Goal: Information Seeking & Learning: Learn about a topic

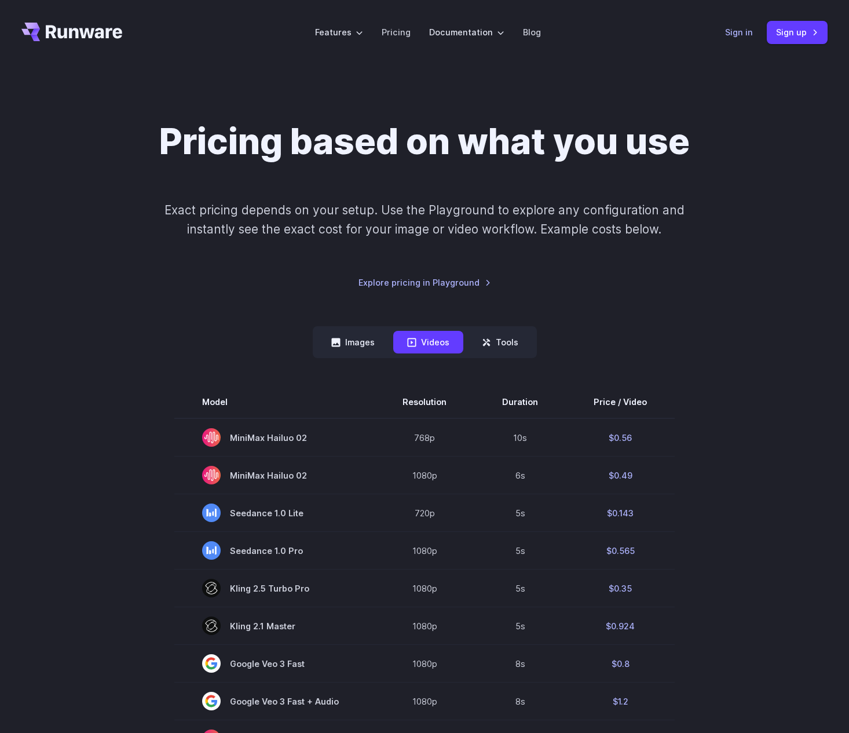
click at [744, 33] on link "Sign in" at bounding box center [739, 31] width 28 height 13
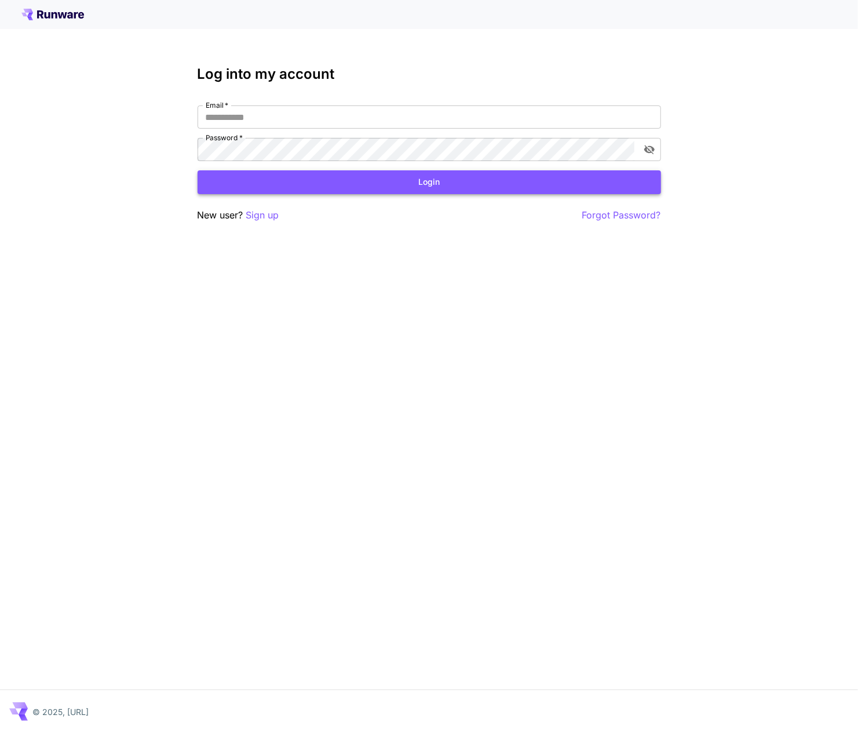
type input "**********"
click at [361, 178] on button "Login" at bounding box center [429, 182] width 463 height 24
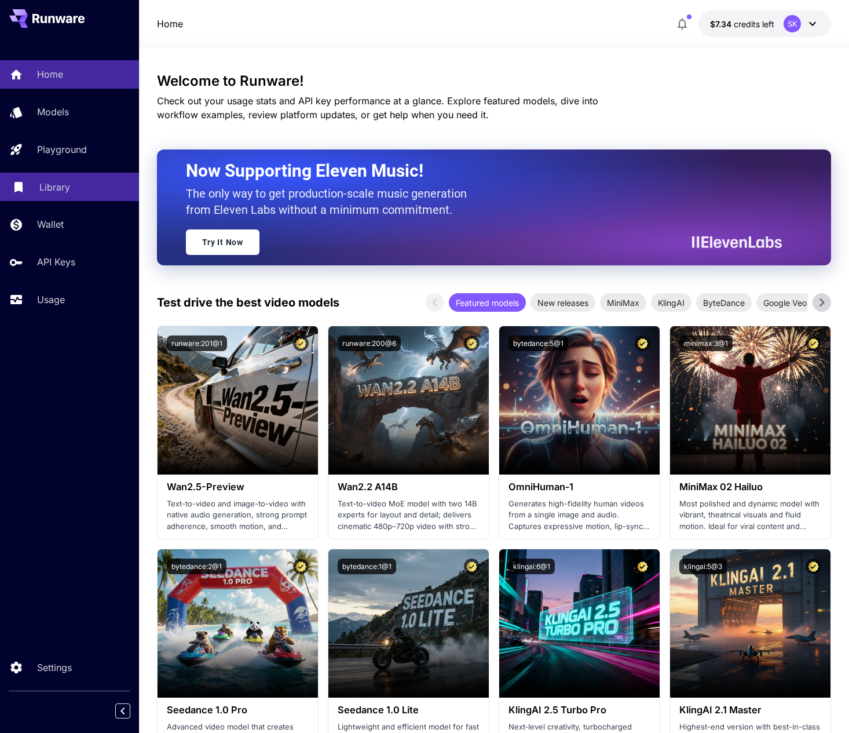
click at [75, 189] on div "Library" at bounding box center [84, 187] width 90 height 14
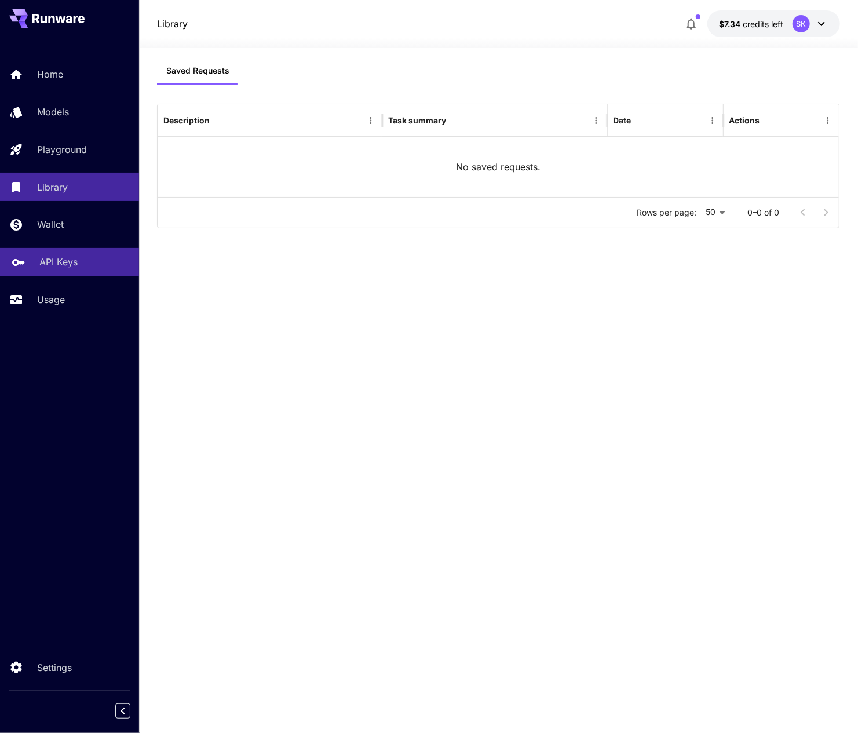
click at [61, 261] on p "API Keys" at bounding box center [58, 262] width 38 height 14
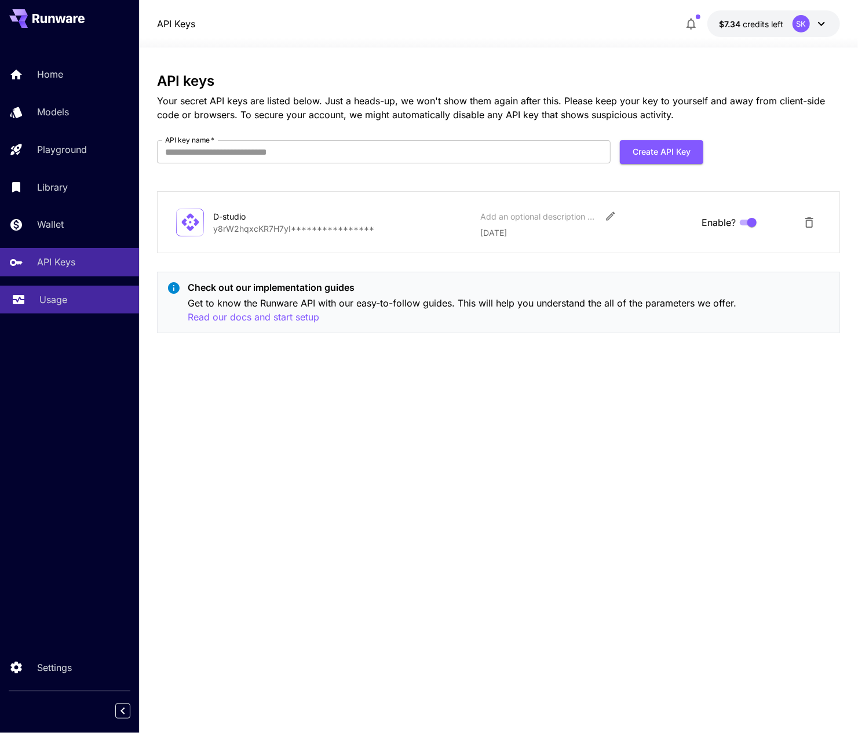
click at [54, 296] on p "Usage" at bounding box center [53, 300] width 28 height 14
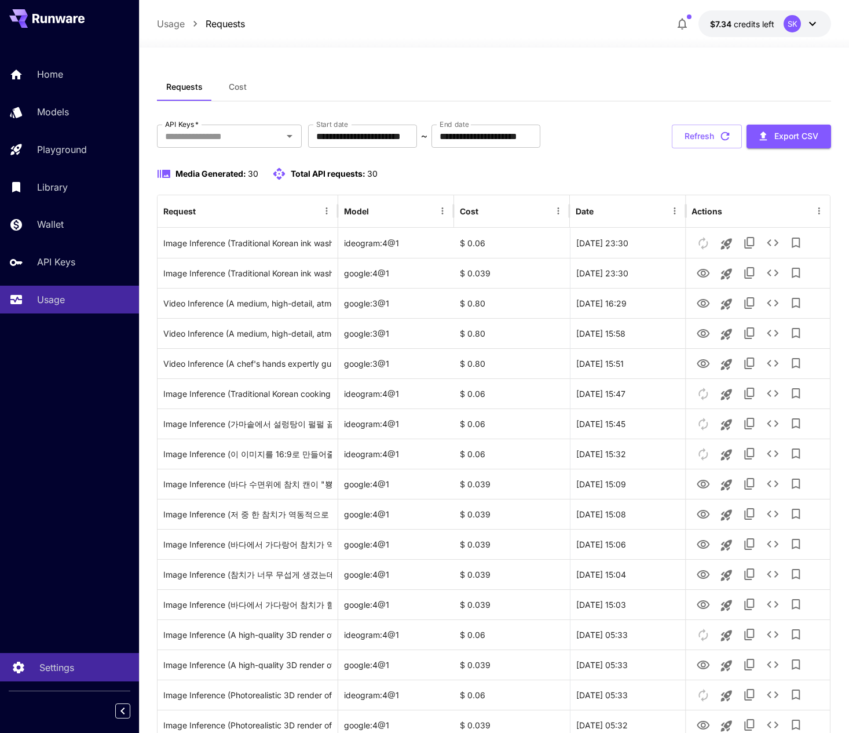
click at [70, 667] on p "Settings" at bounding box center [56, 667] width 35 height 14
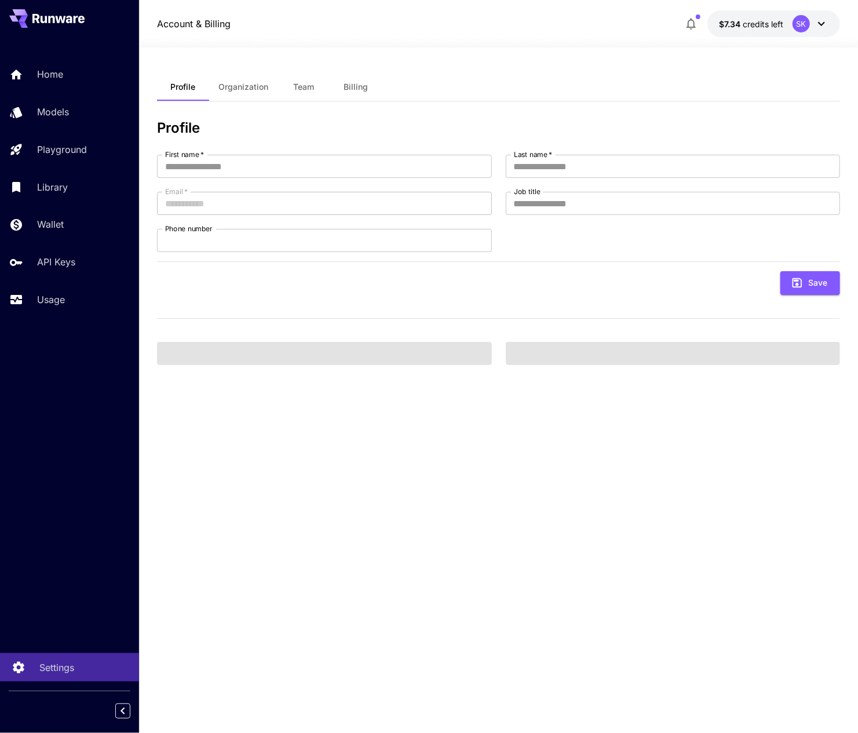
type input "*********"
type input "***"
type input "**********"
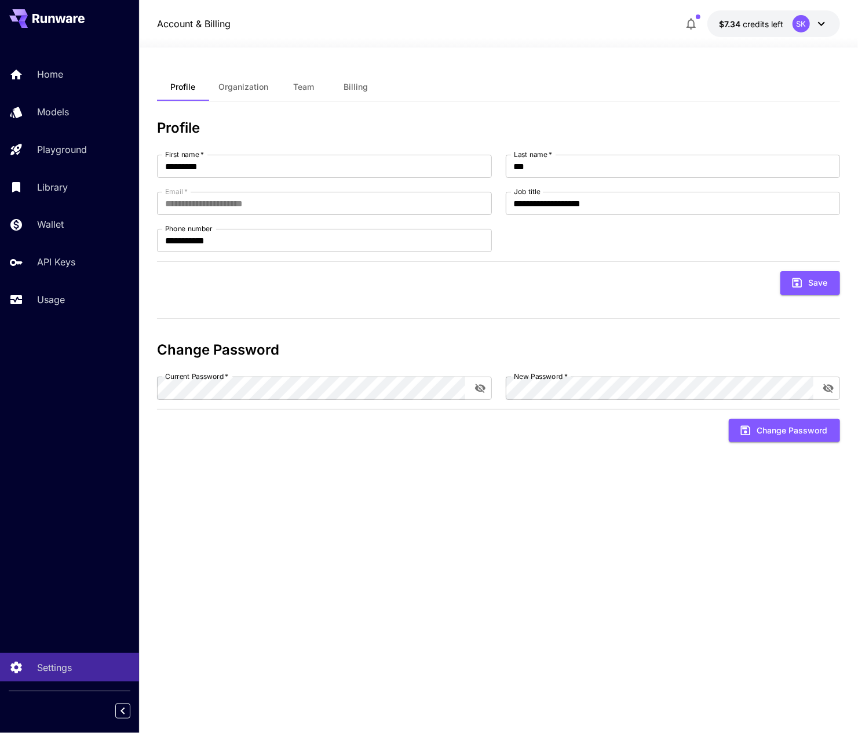
click at [240, 92] on button "Organization" at bounding box center [243, 87] width 68 height 28
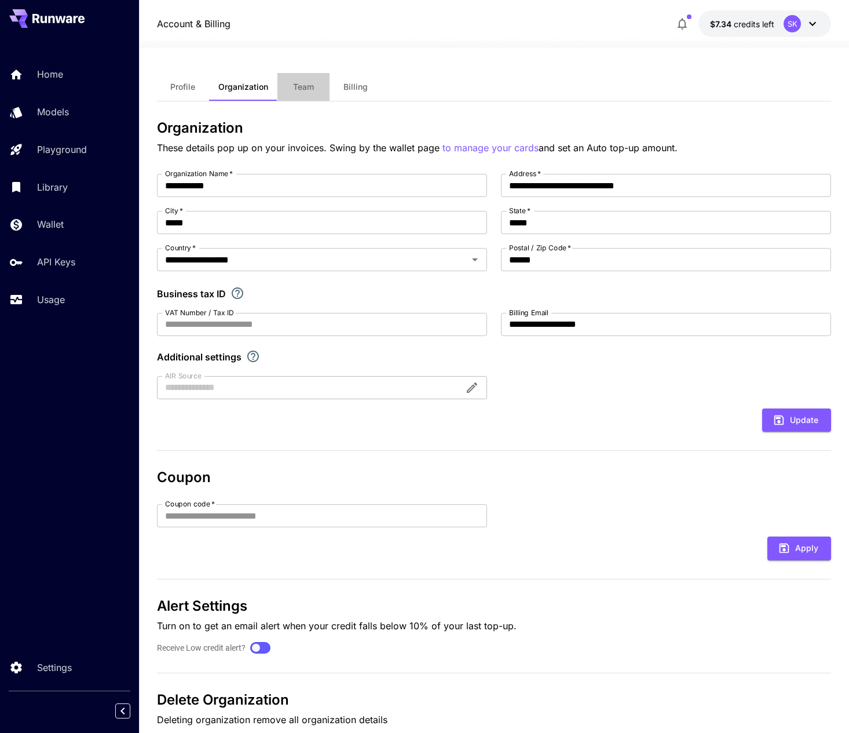
click at [311, 85] on span "Team" at bounding box center [303, 87] width 21 height 10
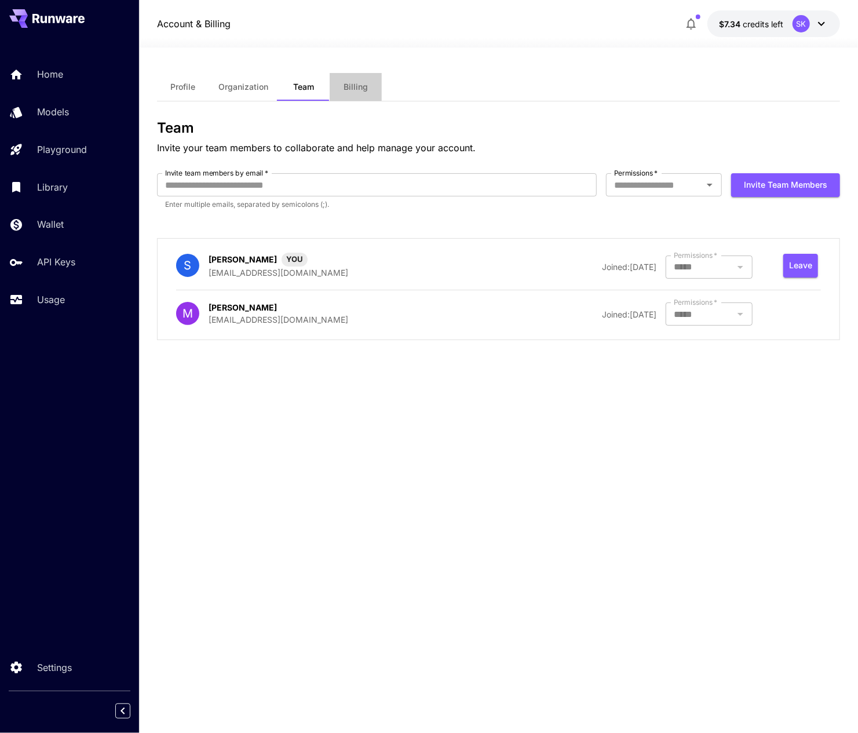
click at [360, 85] on span "Billing" at bounding box center [356, 87] width 24 height 10
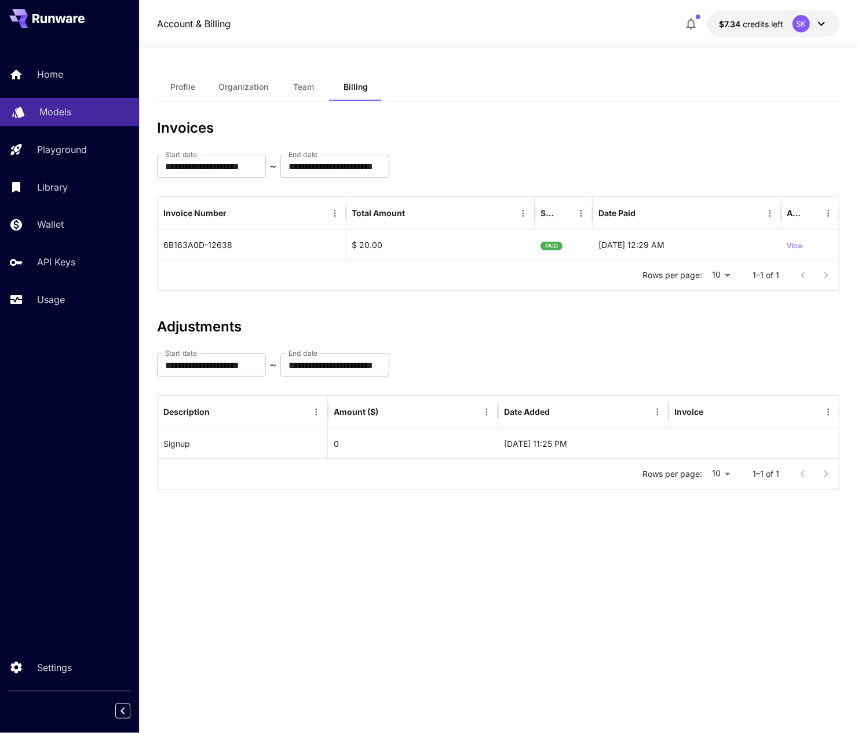
click at [66, 114] on p "Models" at bounding box center [55, 112] width 32 height 14
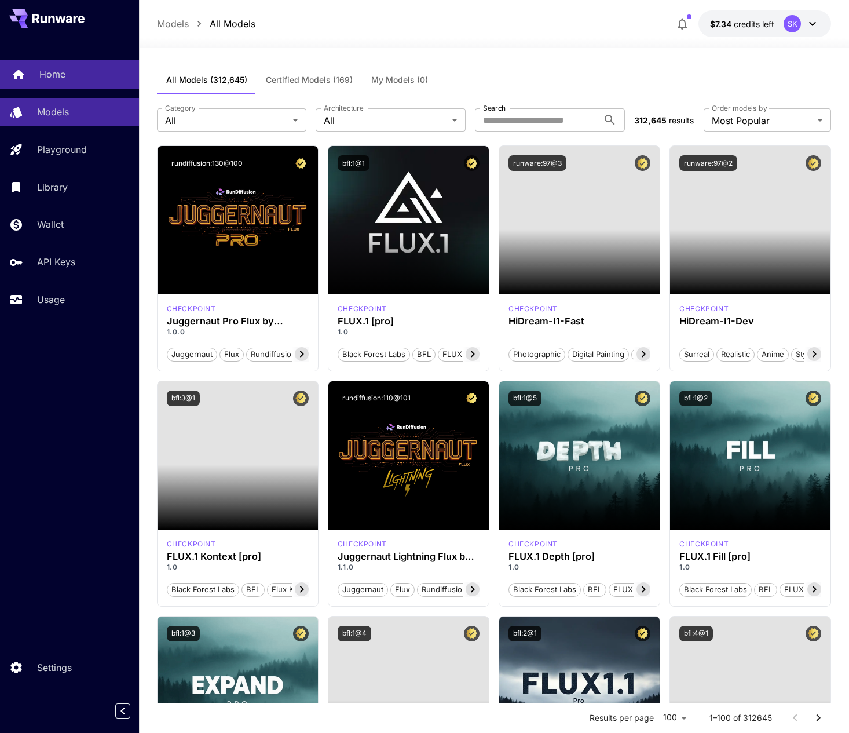
click at [57, 74] on p "Home" at bounding box center [52, 74] width 26 height 14
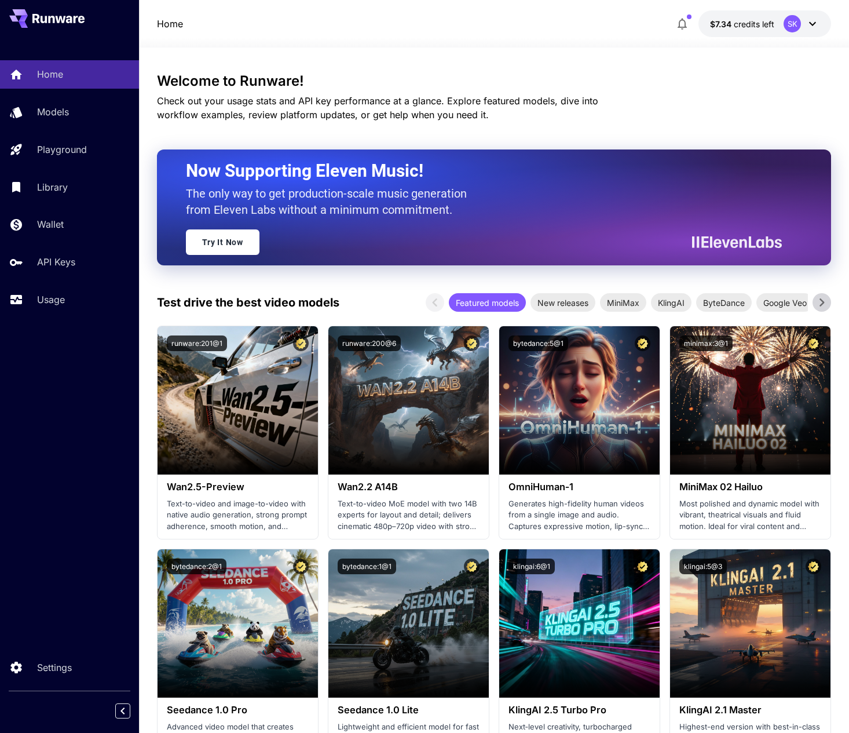
click at [54, 20] on icon at bounding box center [51, 20] width 6 height 8
click at [50, 16] on icon at bounding box center [58, 18] width 52 height 9
click at [746, 25] on span "credits left" at bounding box center [754, 24] width 41 height 10
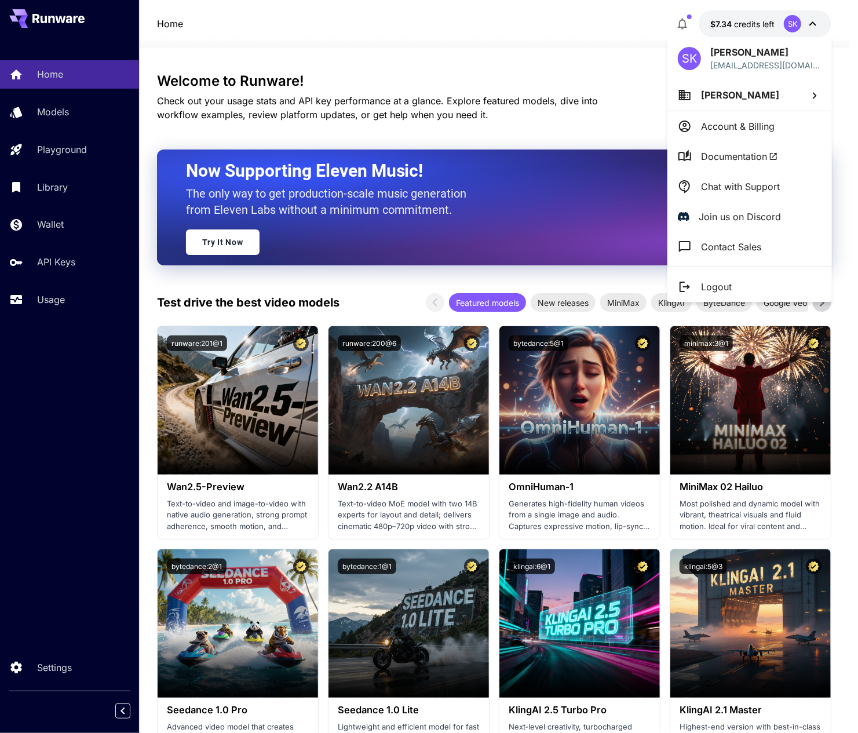
click at [711, 162] on span "Documentation" at bounding box center [739, 156] width 77 height 14
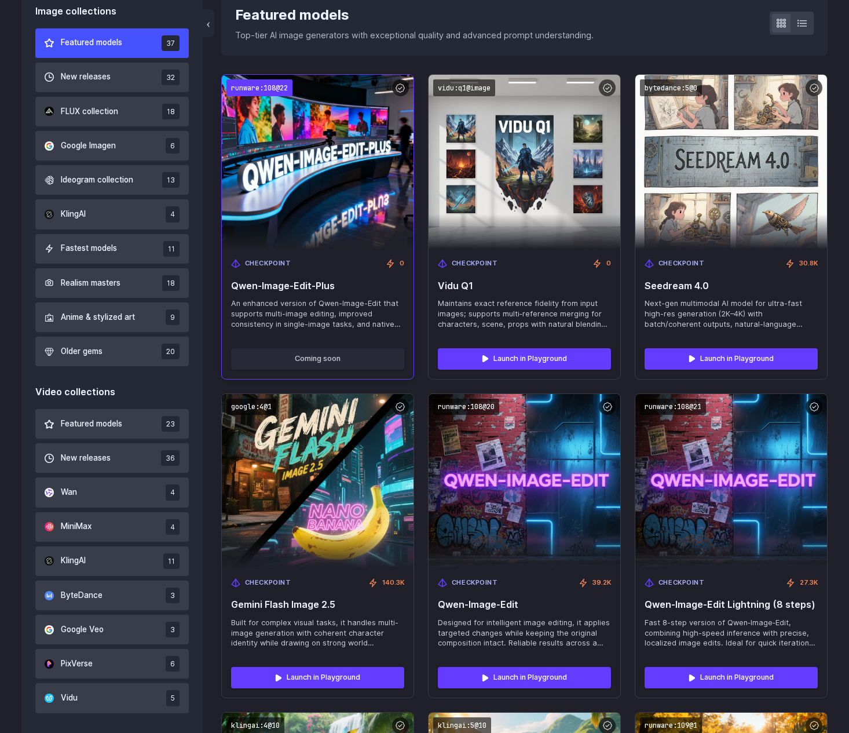
scroll to position [579, 0]
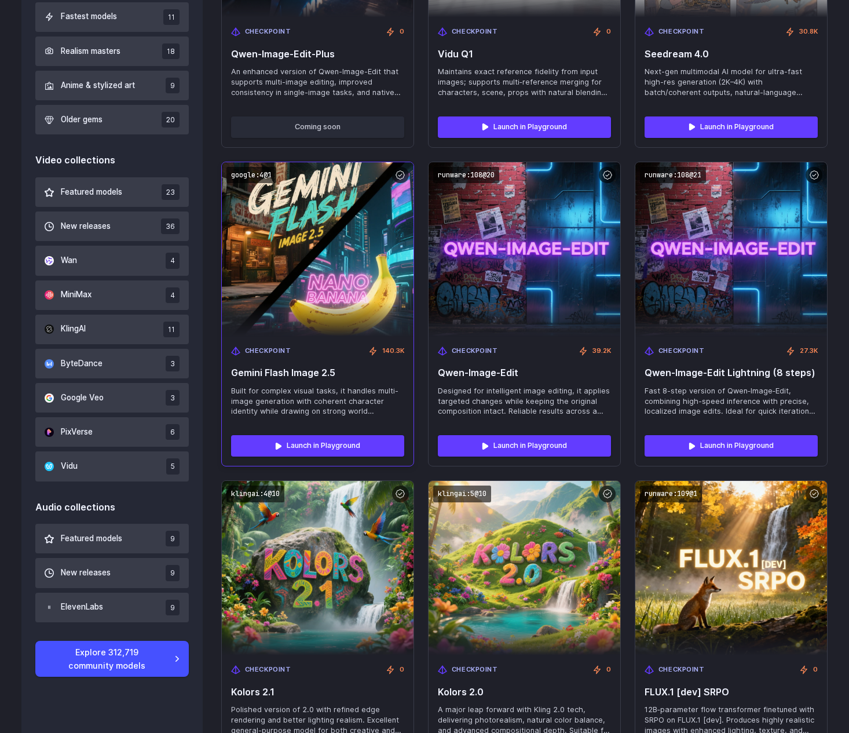
click at [305, 374] on span "Gemini Flash Image 2.5" at bounding box center [317, 372] width 173 height 11
click at [315, 316] on img at bounding box center [317, 250] width 211 height 192
click at [404, 176] on div at bounding box center [400, 175] width 17 height 17
click at [385, 187] on img at bounding box center [317, 250] width 211 height 192
click at [260, 176] on code "google:4@1" at bounding box center [251, 175] width 50 height 17
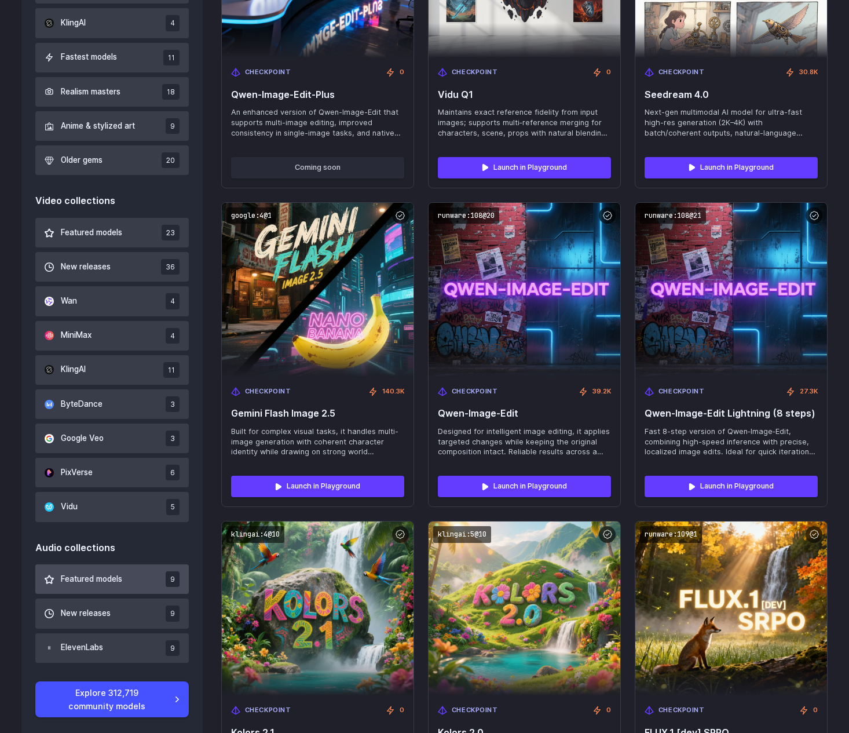
scroll to position [753, 0]
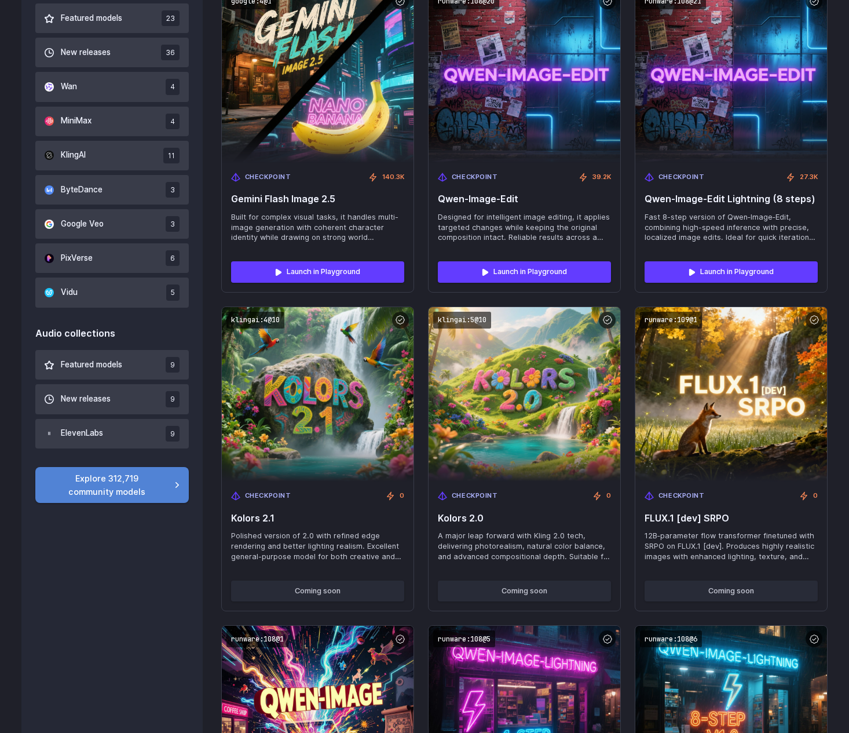
click at [139, 487] on link "Explore 312,719 community models" at bounding box center [112, 485] width 154 height 36
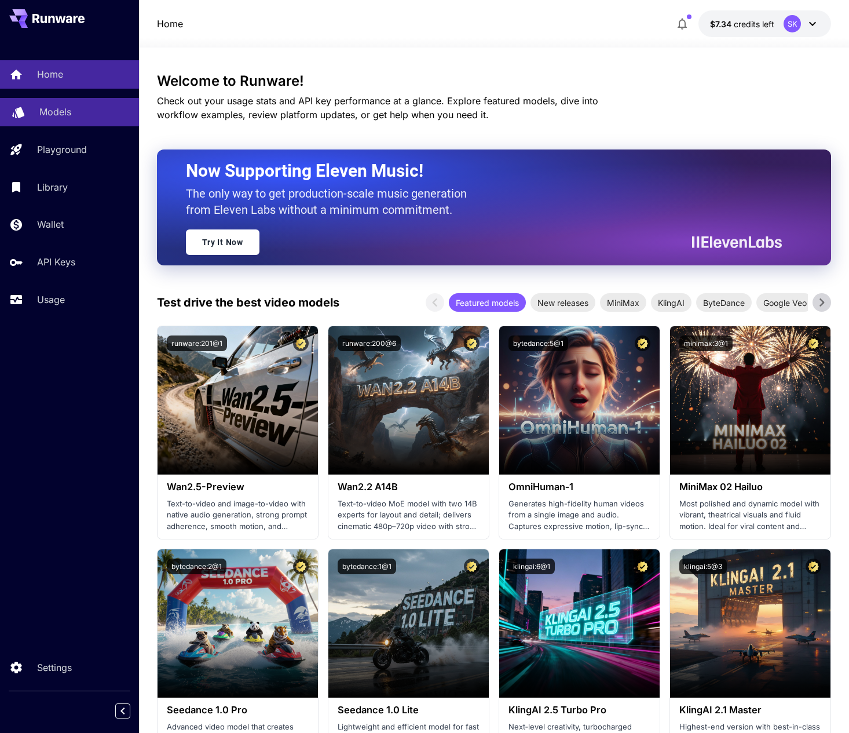
click at [87, 113] on div "Models" at bounding box center [84, 112] width 90 height 14
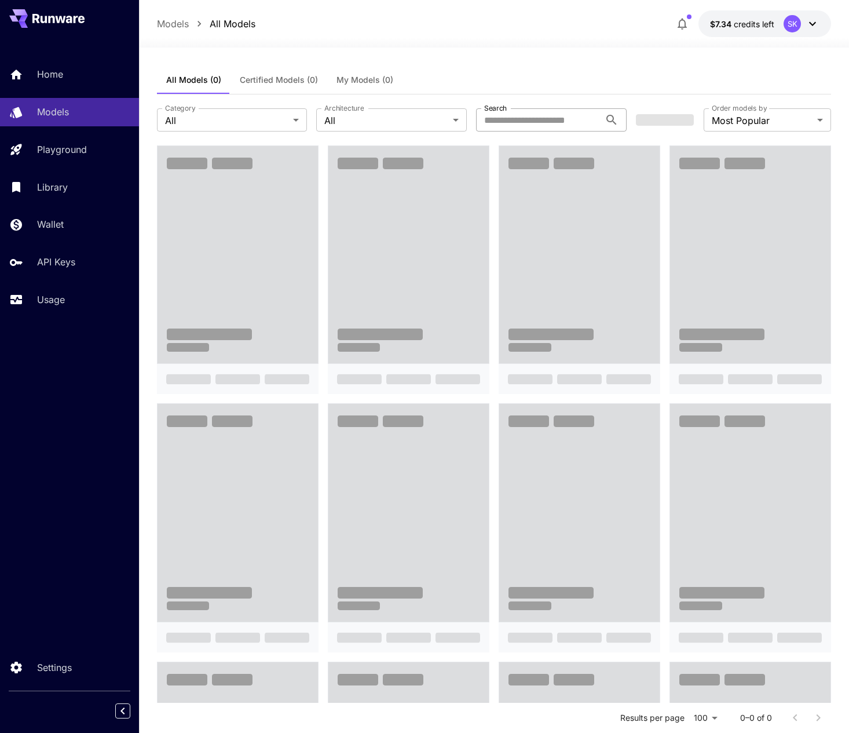
click at [511, 120] on input "Search" at bounding box center [538, 119] width 124 height 23
paste input "**********"
type input "**********"
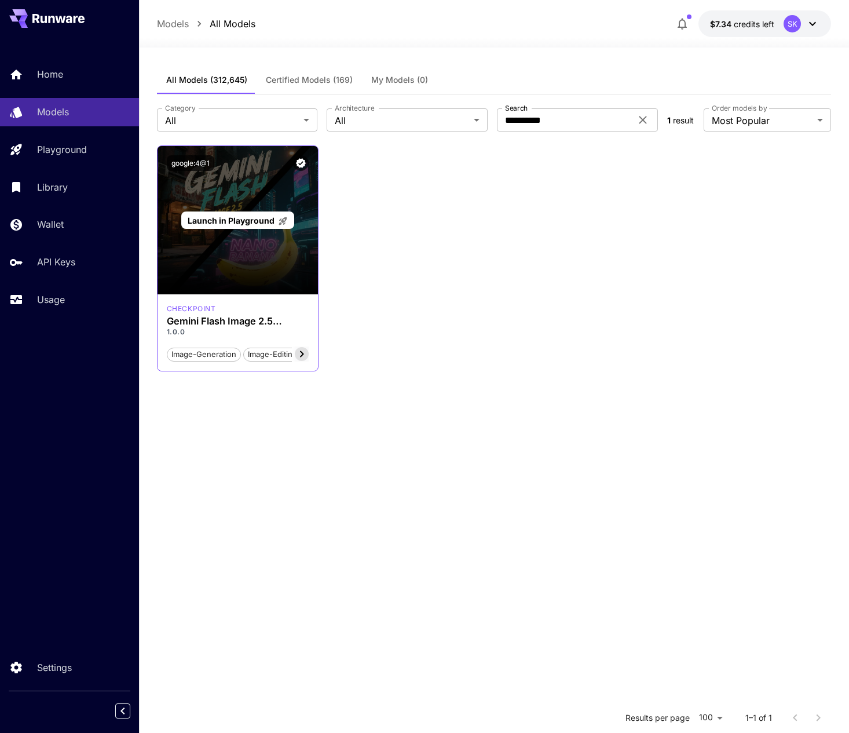
click at [273, 250] on div "Launch in Playground" at bounding box center [238, 220] width 160 height 148
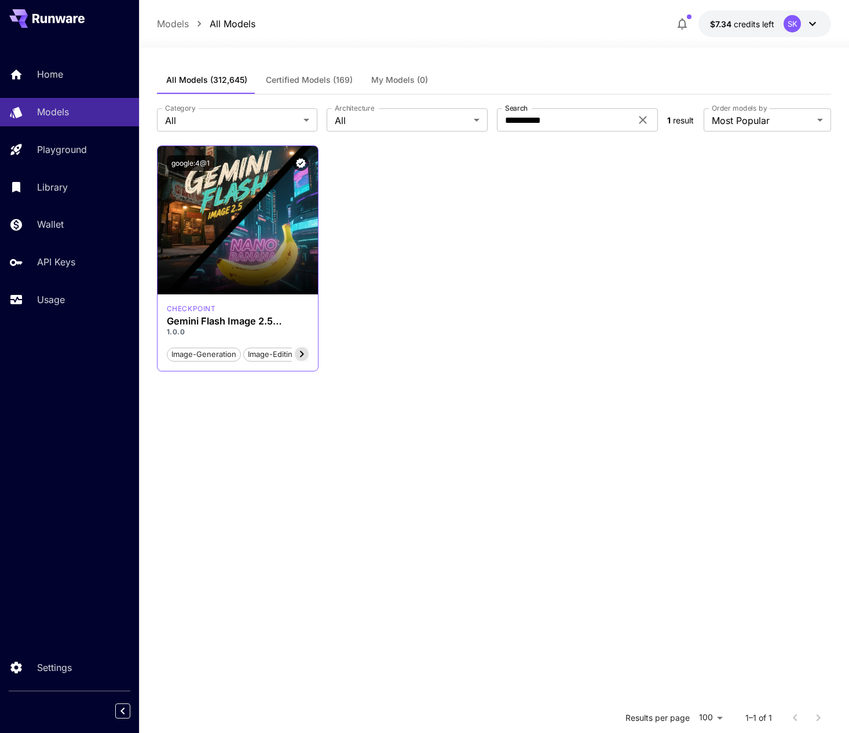
click at [299, 354] on icon at bounding box center [302, 354] width 14 height 14
click at [167, 354] on icon at bounding box center [174, 354] width 14 height 14
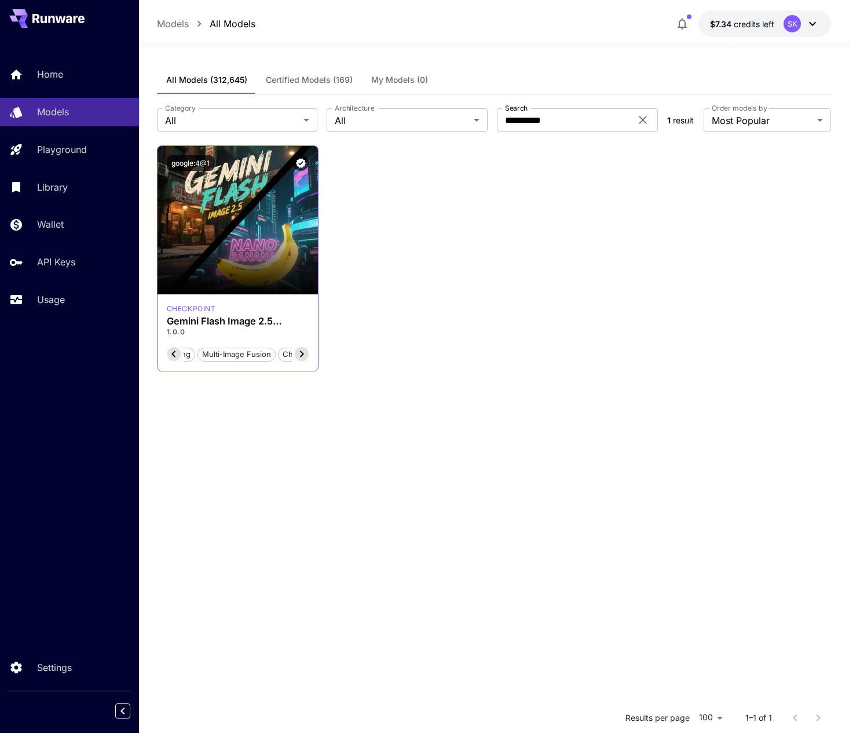
click at [167, 354] on icon at bounding box center [174, 354] width 14 height 14
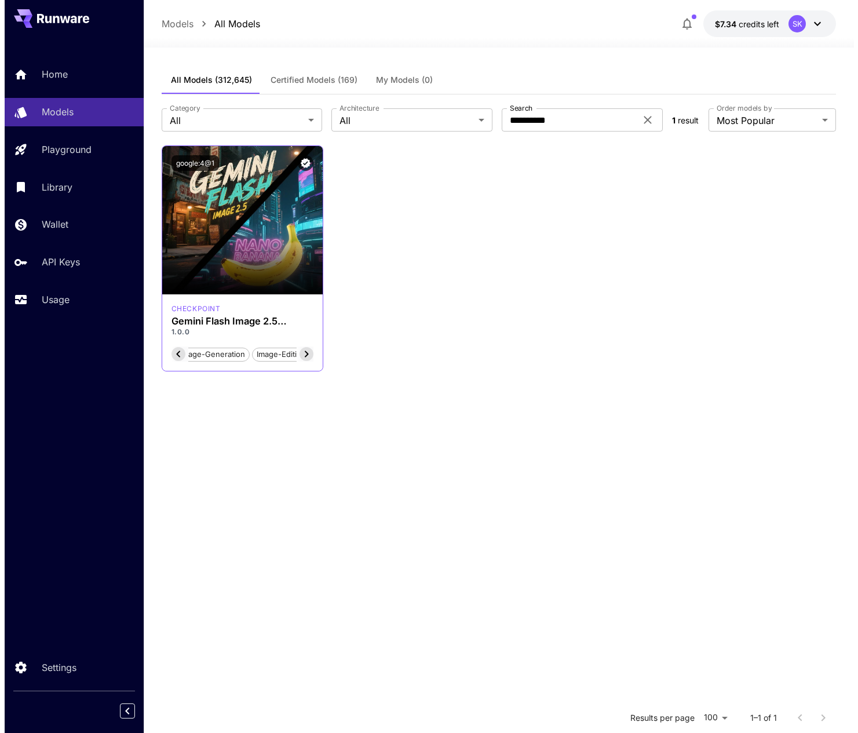
scroll to position [0, 8]
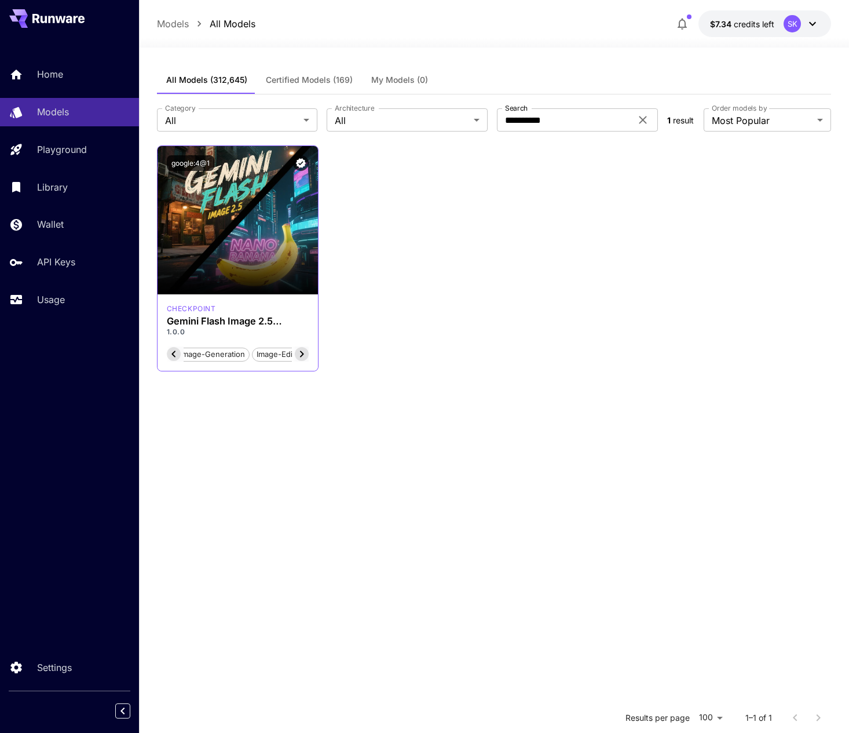
click at [256, 351] on span "image-editing" at bounding box center [281, 355] width 57 height 12
click at [272, 353] on span "image-editing" at bounding box center [281, 355] width 57 height 12
click at [72, 16] on icon at bounding box center [58, 18] width 52 height 9
click at [689, 21] on icon "button" at bounding box center [682, 24] width 14 height 14
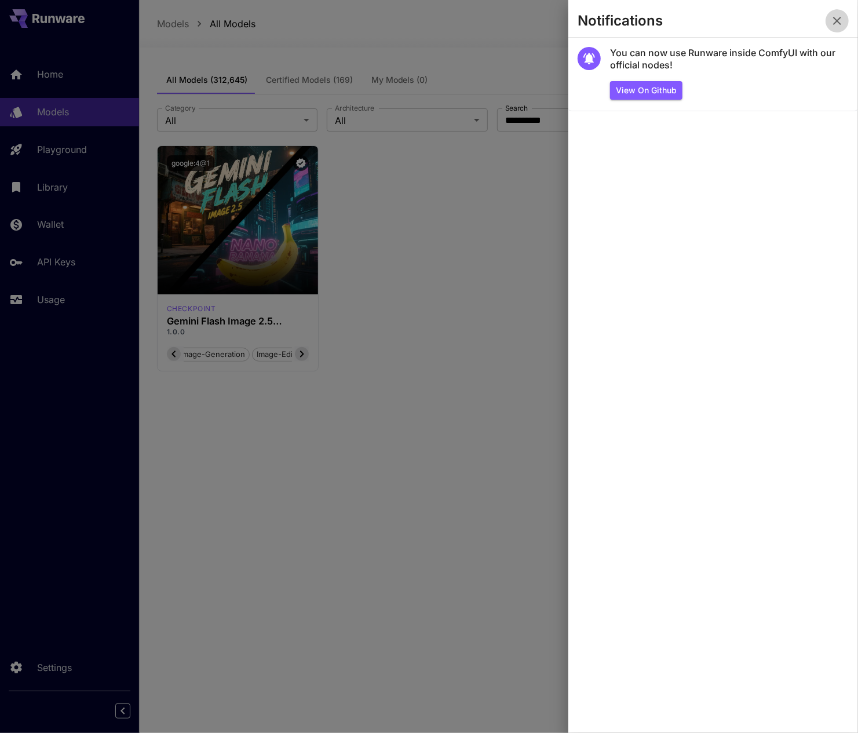
click at [839, 21] on icon "button" at bounding box center [837, 21] width 14 height 14
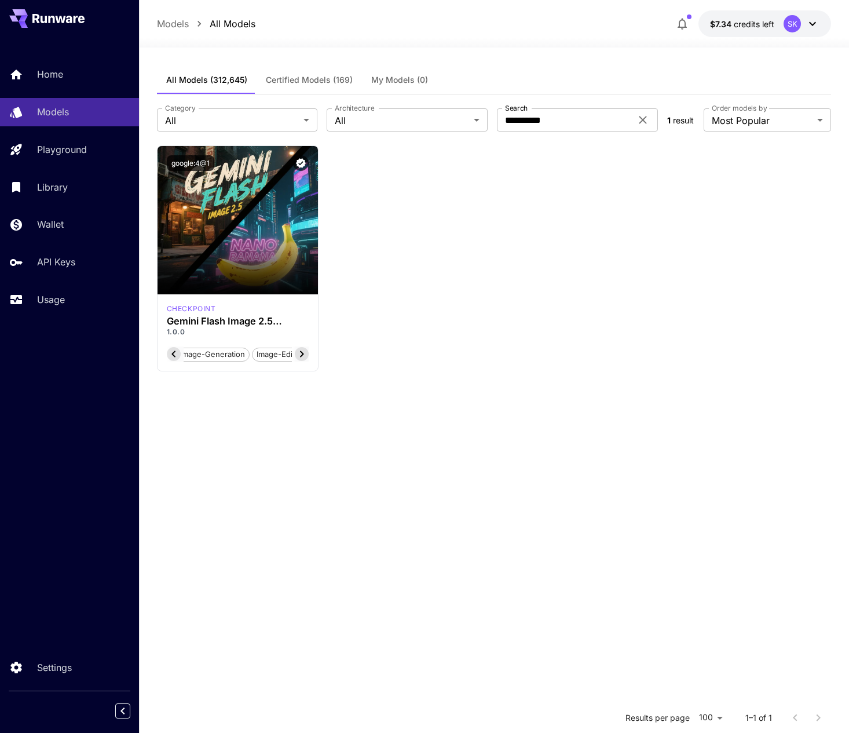
click at [810, 23] on icon at bounding box center [812, 24] width 7 height 4
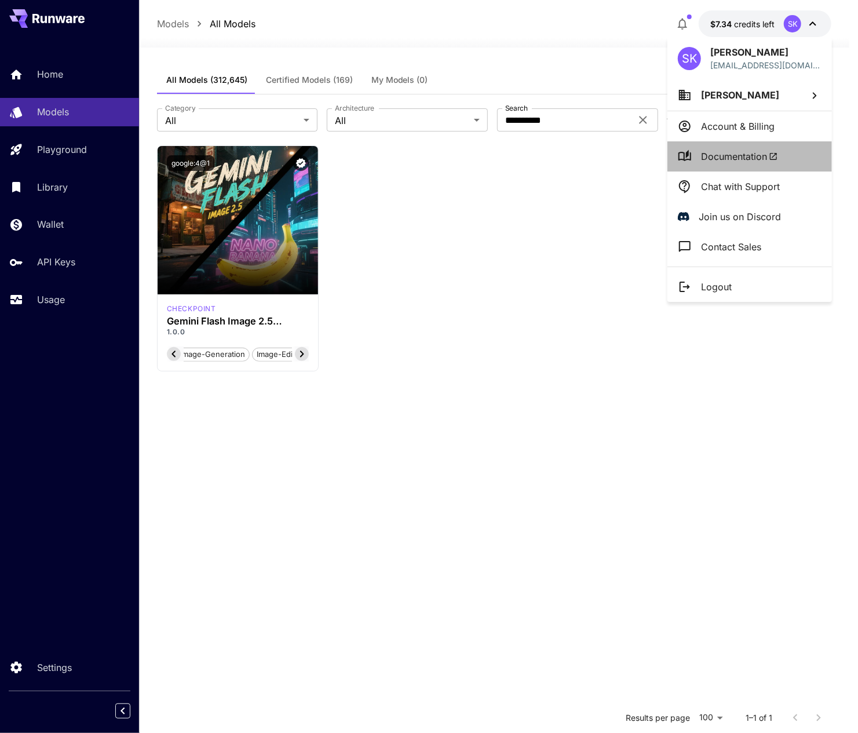
click at [802, 159] on li "Documentation" at bounding box center [749, 156] width 165 height 30
